Goal: Task Accomplishment & Management: Manage account settings

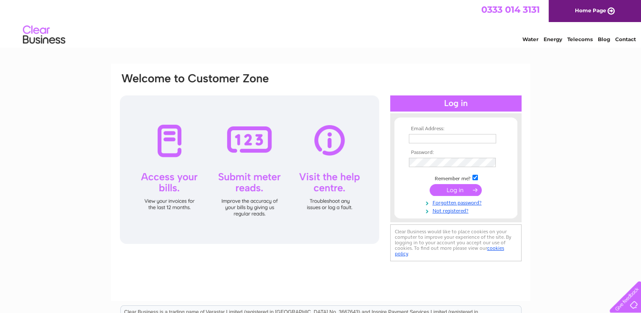
type input "sharon@gsllettings.co.uk"
click at [452, 192] on input "submit" at bounding box center [456, 190] width 52 height 12
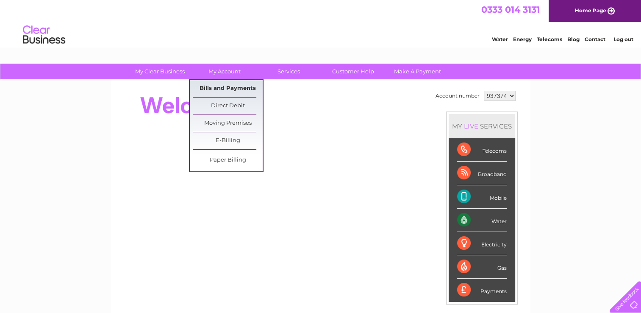
click at [227, 88] on link "Bills and Payments" at bounding box center [228, 88] width 70 height 17
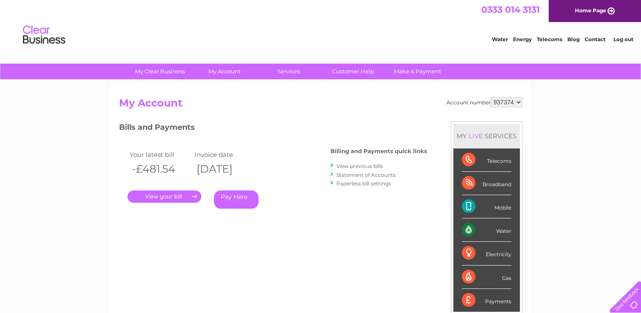
click at [175, 199] on link "." at bounding box center [165, 196] width 74 height 12
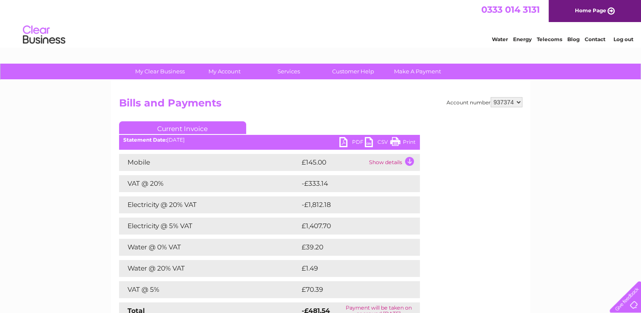
scroll to position [42, 0]
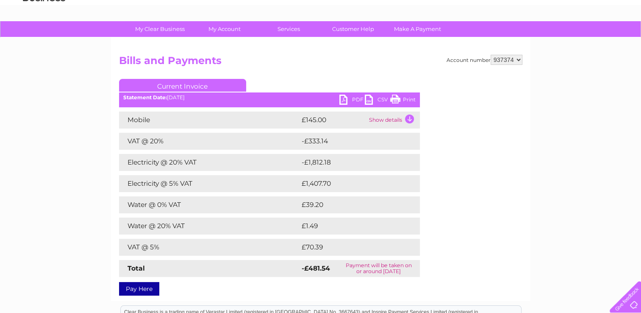
click at [360, 96] on link "PDF" at bounding box center [351, 100] width 25 height 12
